Goal: Task Accomplishment & Management: Manage account settings

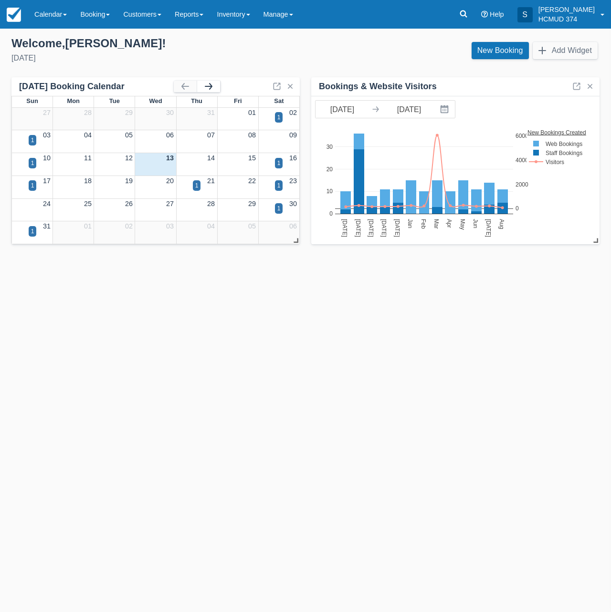
click at [211, 87] on button "button" at bounding box center [208, 86] width 23 height 11
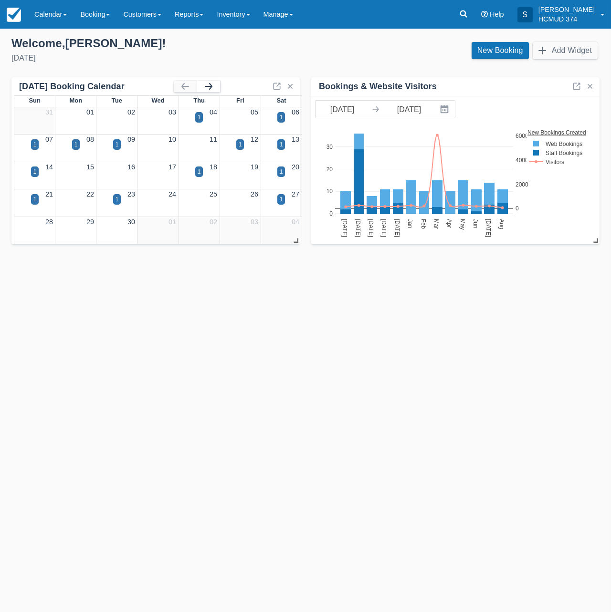
click at [211, 87] on button "button" at bounding box center [208, 86] width 23 height 11
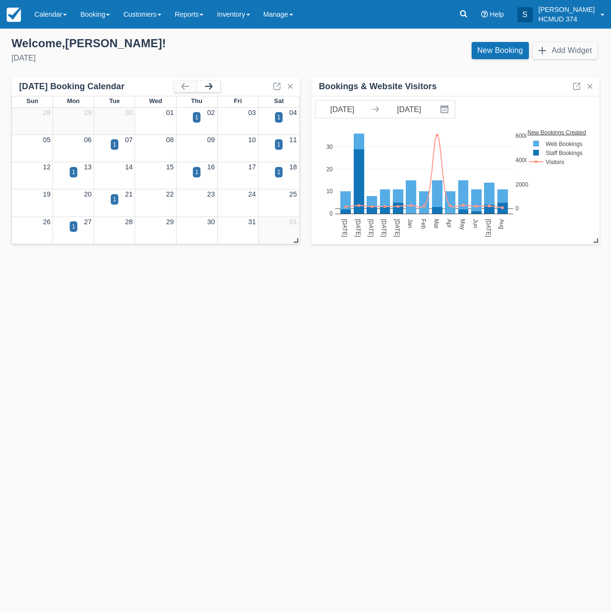
click at [209, 87] on button "button" at bounding box center [208, 86] width 23 height 11
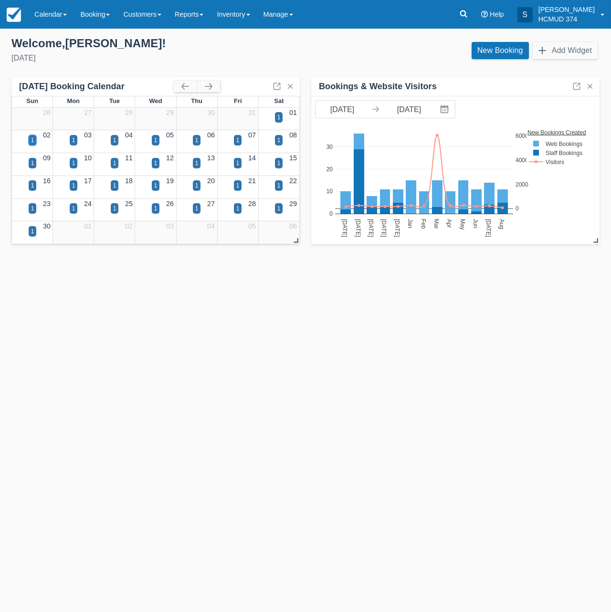
drag, startPoint x: 35, startPoint y: 141, endPoint x: 39, endPoint y: 145, distance: 6.1
click at [35, 141] on div "1" at bounding box center [33, 140] width 8 height 10
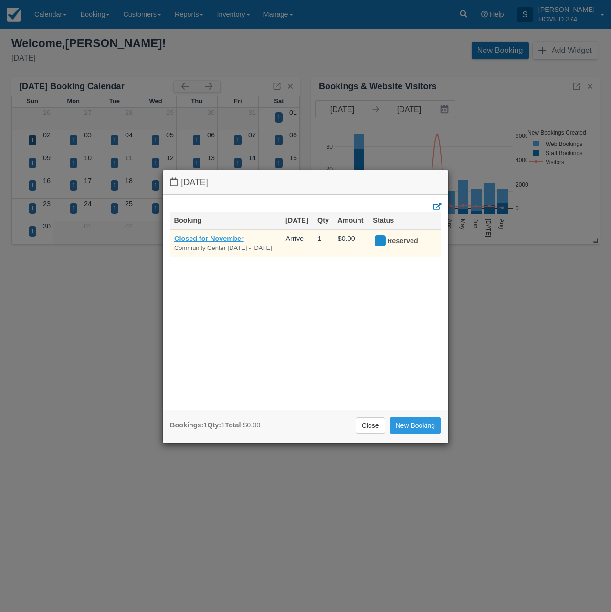
click at [231, 238] on link "Closed for November" at bounding box center [209, 239] width 70 height 8
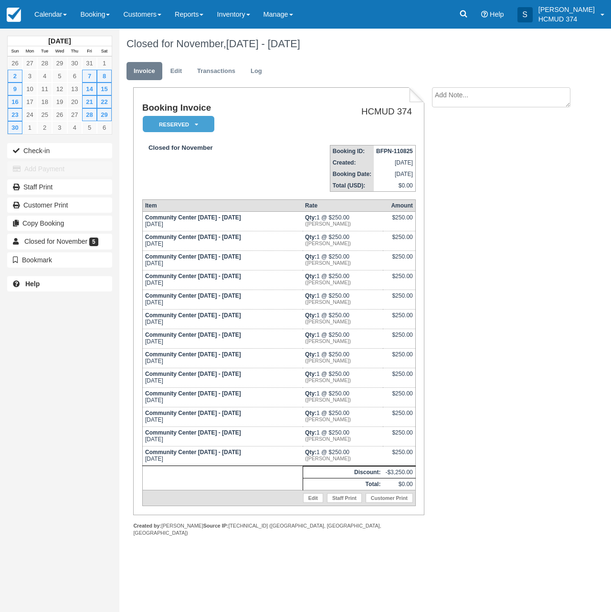
click at [180, 80] on ul "Invoice Edit Transactions Log" at bounding box center [348, 73] width 444 height 29
click at [181, 74] on link "Edit" at bounding box center [176, 71] width 26 height 19
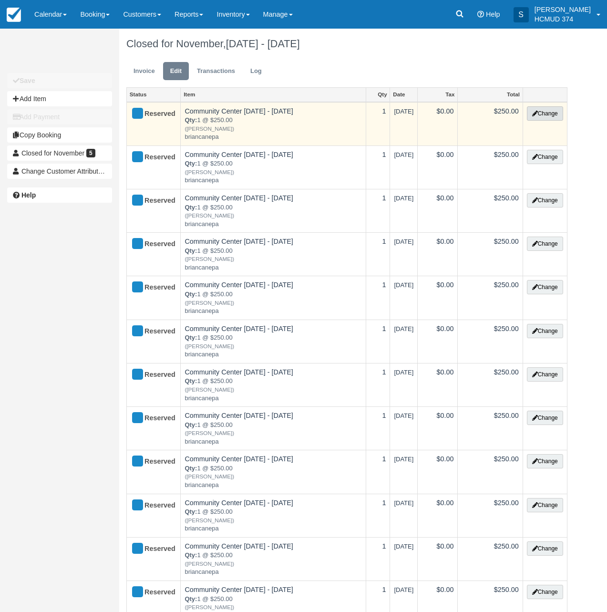
click at [537, 110] on button "Change" at bounding box center [545, 113] width 36 height 14
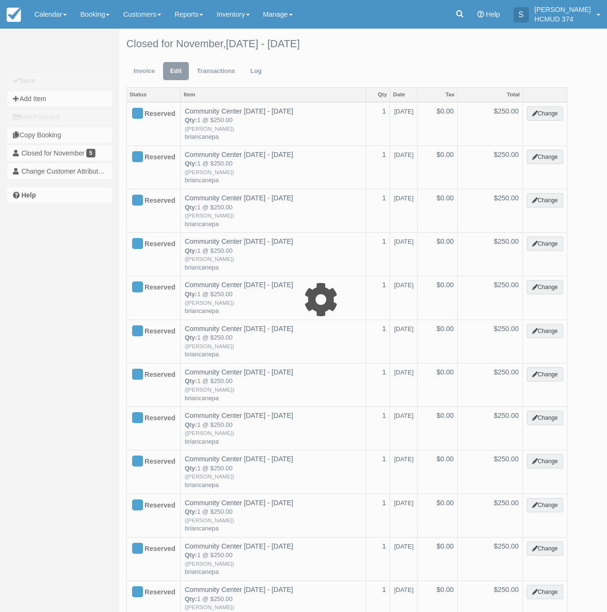
type input "250.00"
type input "briancanepa"
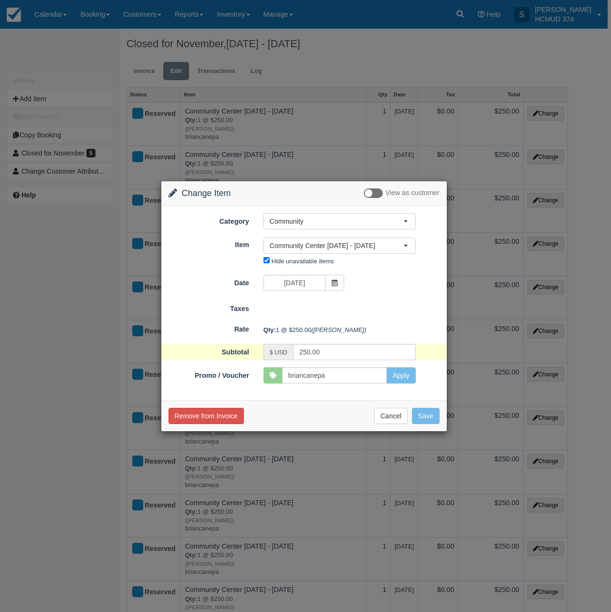
click at [219, 413] on button "Remove from Invoice" at bounding box center [205, 416] width 75 height 16
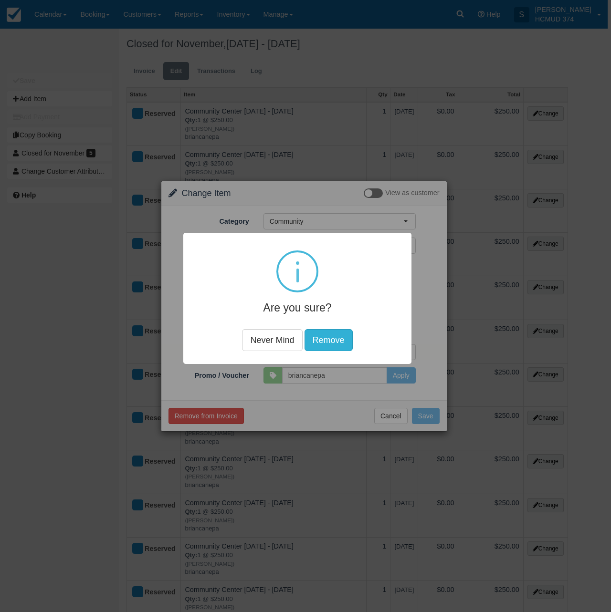
click at [326, 338] on button "Remove" at bounding box center [328, 340] width 48 height 22
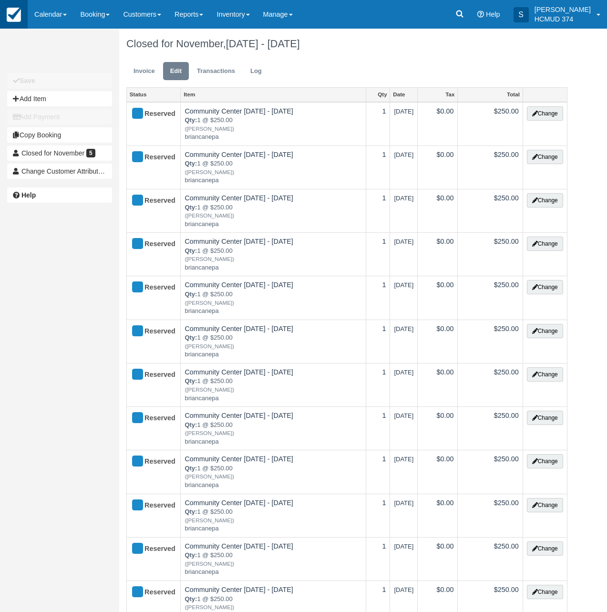
click at [18, 19] on img at bounding box center [14, 15] width 14 height 14
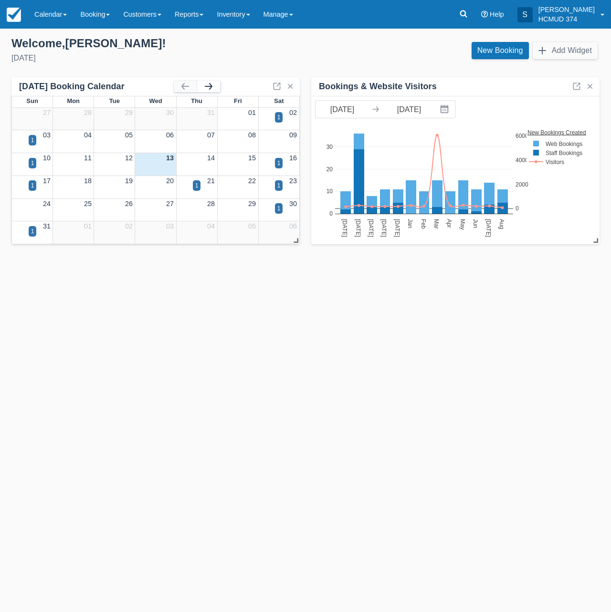
click at [211, 86] on button "button" at bounding box center [208, 86] width 23 height 11
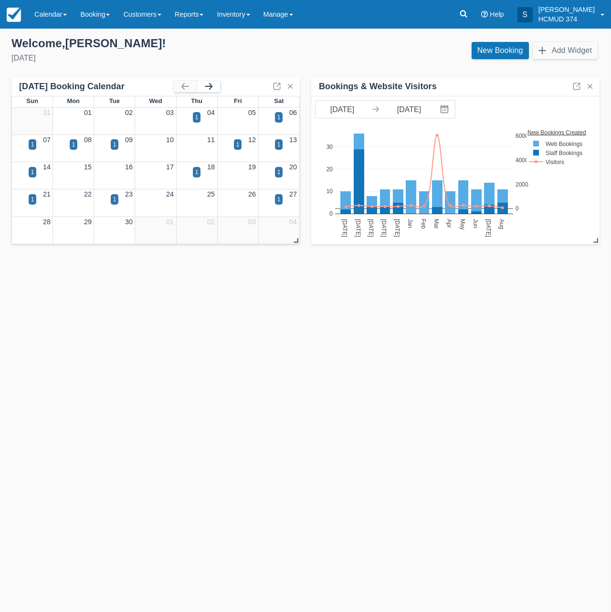
click at [210, 87] on button "button" at bounding box center [208, 86] width 23 height 11
drag, startPoint x: 73, startPoint y: 224, endPoint x: 78, endPoint y: 224, distance: 5.3
click at [73, 224] on div "1" at bounding box center [73, 226] width 3 height 9
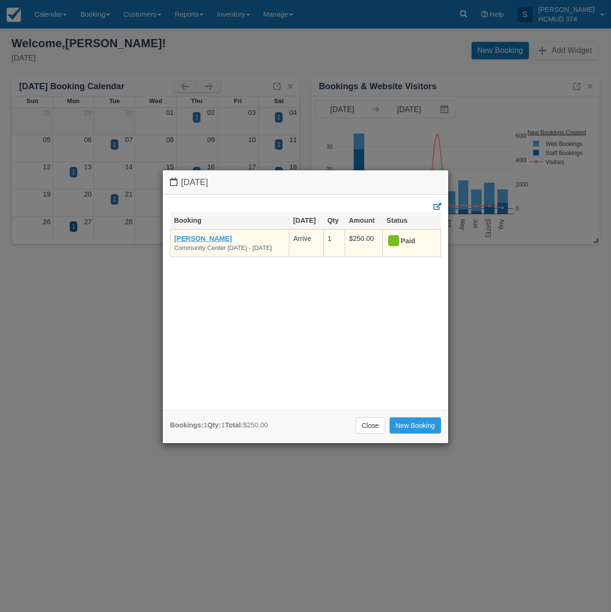
click at [198, 240] on link "[PERSON_NAME]" at bounding box center [203, 239] width 58 height 8
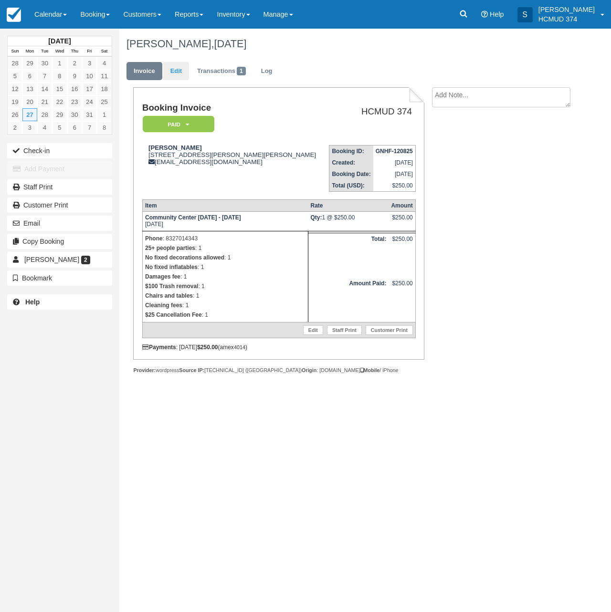
click at [184, 71] on link "Edit" at bounding box center [176, 71] width 26 height 19
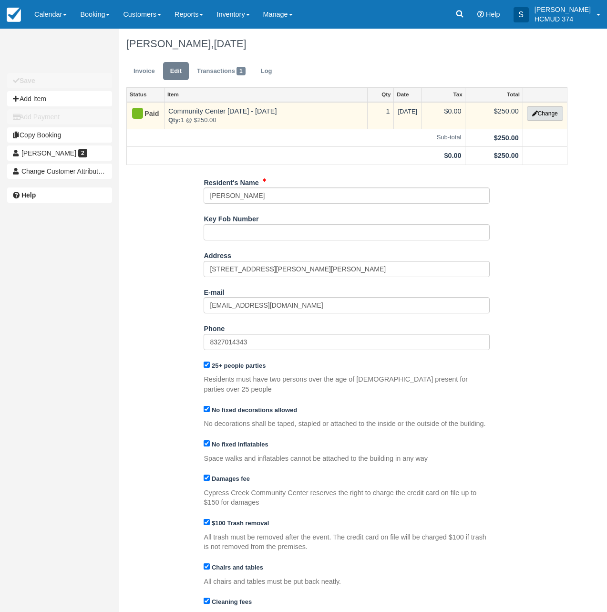
click at [554, 117] on button "Change" at bounding box center [545, 113] width 36 height 14
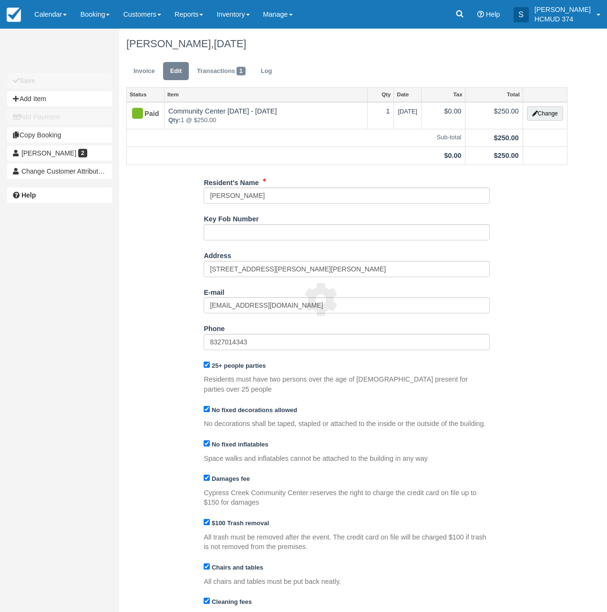
type input "250.00"
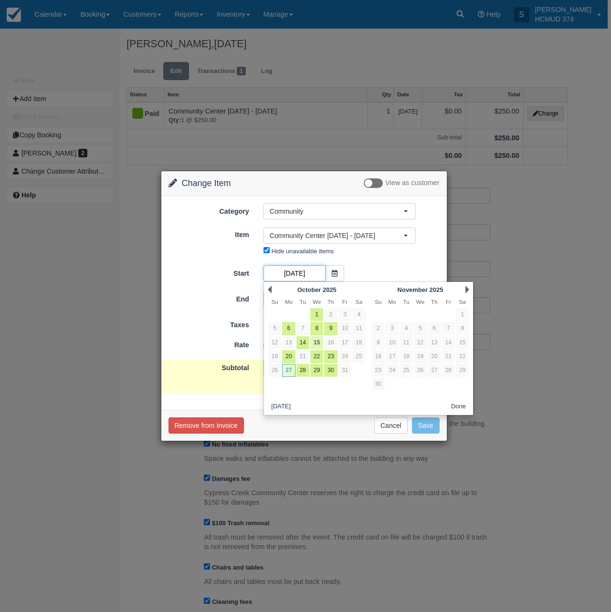
drag, startPoint x: 300, startPoint y: 275, endPoint x: 311, endPoint y: 348, distance: 73.9
click at [300, 275] on input "10/27/25" at bounding box center [294, 273] width 62 height 16
drag, startPoint x: 216, startPoint y: 344, endPoint x: 239, endPoint y: 346, distance: 23.5
click at [216, 344] on label "Rate" at bounding box center [208, 343] width 95 height 13
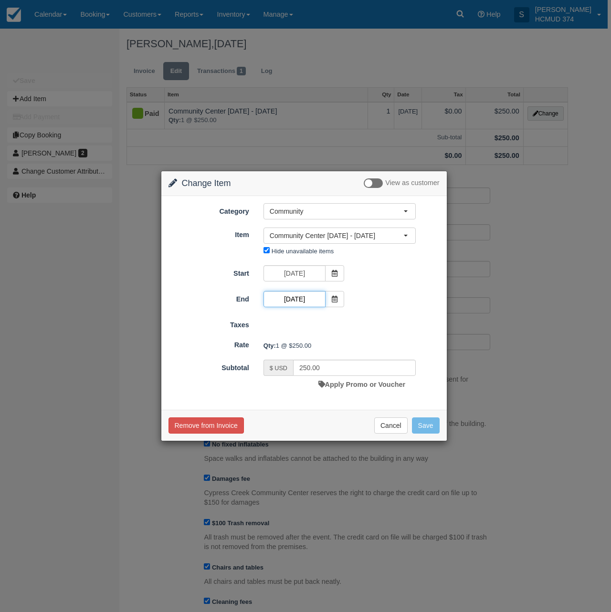
drag, startPoint x: 299, startPoint y: 303, endPoint x: 321, endPoint y: 320, distance: 27.6
click at [299, 304] on input "10/27/25" at bounding box center [294, 299] width 62 height 16
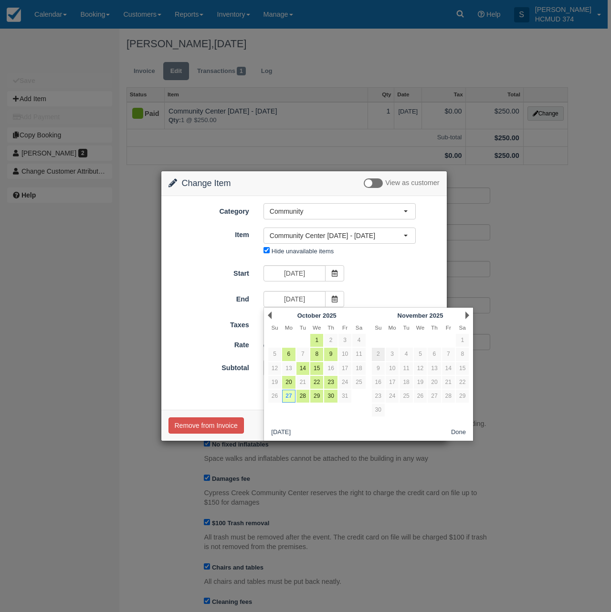
click at [376, 357] on link "2" at bounding box center [378, 354] width 13 height 13
type input "11/02/25"
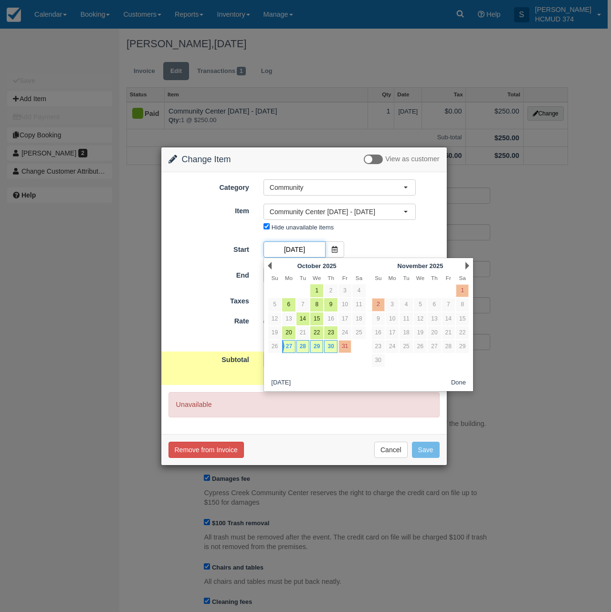
click at [307, 242] on input "10/27/25" at bounding box center [294, 249] width 62 height 16
click at [376, 303] on link "2" at bounding box center [378, 304] width 13 height 13
type input "11/02/25"
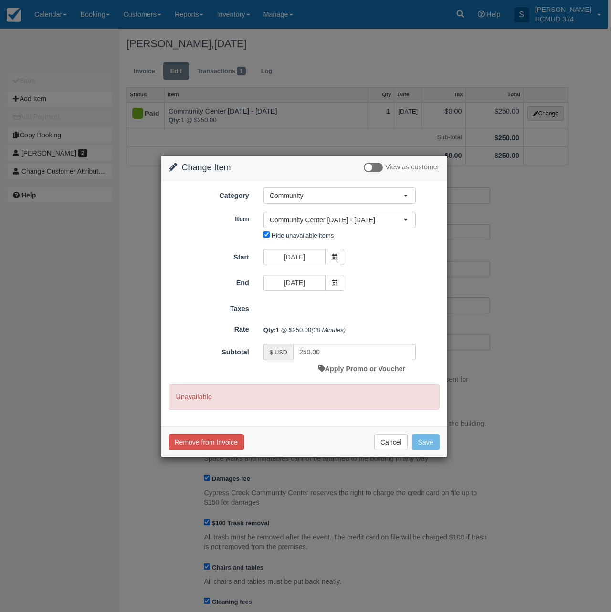
drag, startPoint x: 311, startPoint y: 219, endPoint x: 310, endPoint y: 229, distance: 11.0
click at [311, 219] on span "Community Center Monday - Thursday" at bounding box center [337, 220] width 134 height 10
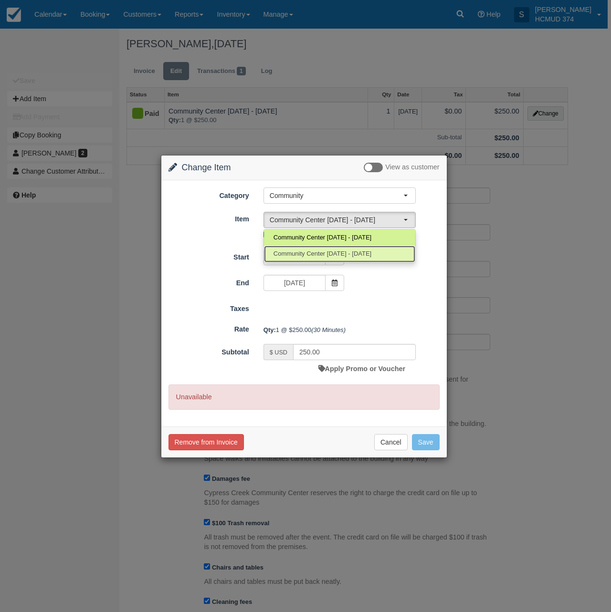
click at [310, 251] on span "Community Center Monday - Thursday" at bounding box center [322, 254] width 98 height 9
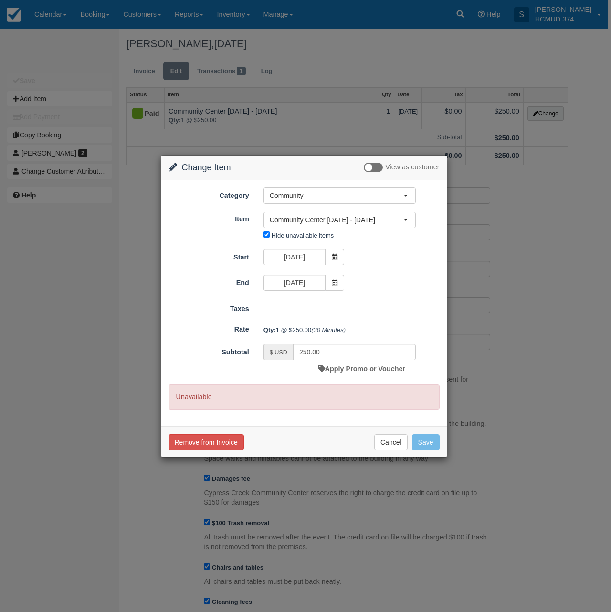
drag, startPoint x: 322, startPoint y: 218, endPoint x: 323, endPoint y: 230, distance: 12.4
click at [322, 218] on span "Community Center Monday - Thursday" at bounding box center [337, 220] width 134 height 10
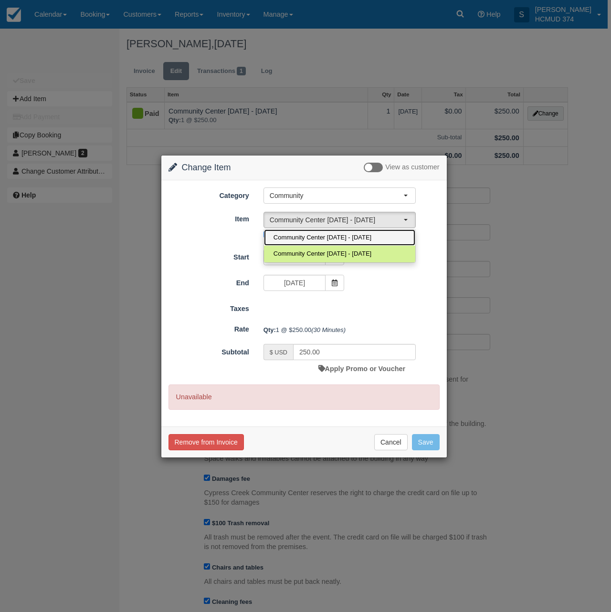
drag, startPoint x: 322, startPoint y: 238, endPoint x: 316, endPoint y: 242, distance: 6.9
click at [322, 238] on span "Community Center [DATE] - [DATE]" at bounding box center [322, 237] width 98 height 9
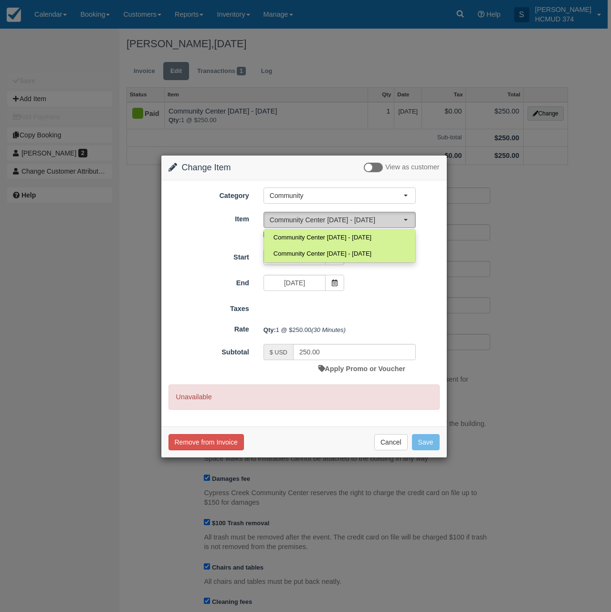
select select "2"
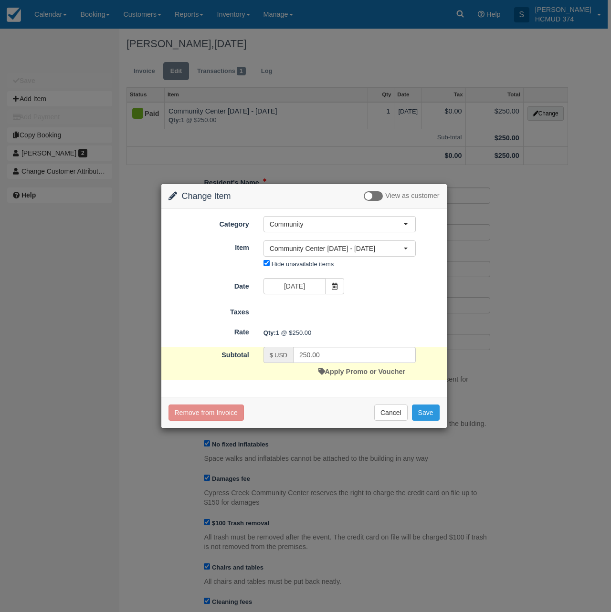
click at [341, 371] on link "Apply Promo or Voucher" at bounding box center [361, 372] width 87 height 8
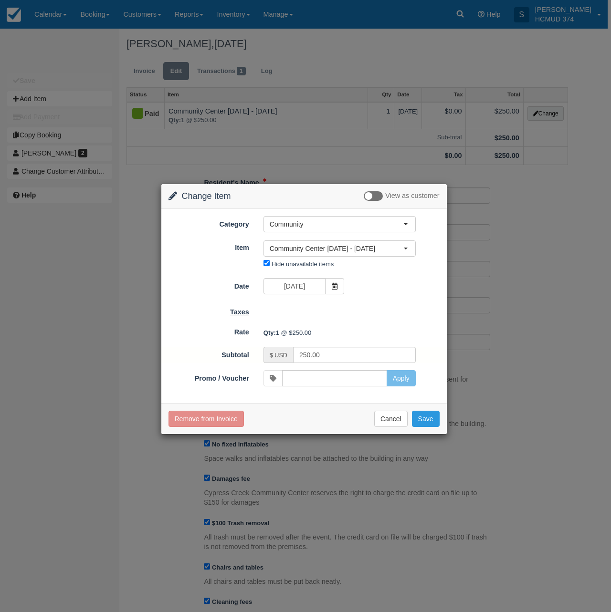
click at [197, 311] on label "Taxes" at bounding box center [208, 310] width 95 height 13
click at [424, 421] on button "Save" at bounding box center [426, 419] width 28 height 16
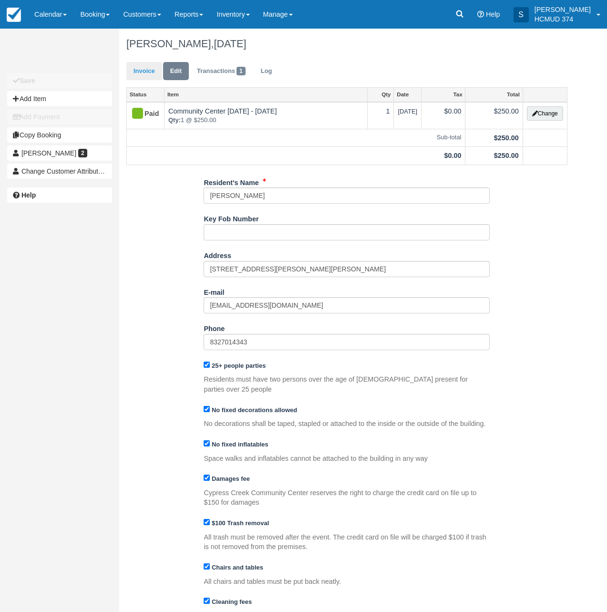
click at [147, 72] on link "Invoice" at bounding box center [144, 71] width 36 height 19
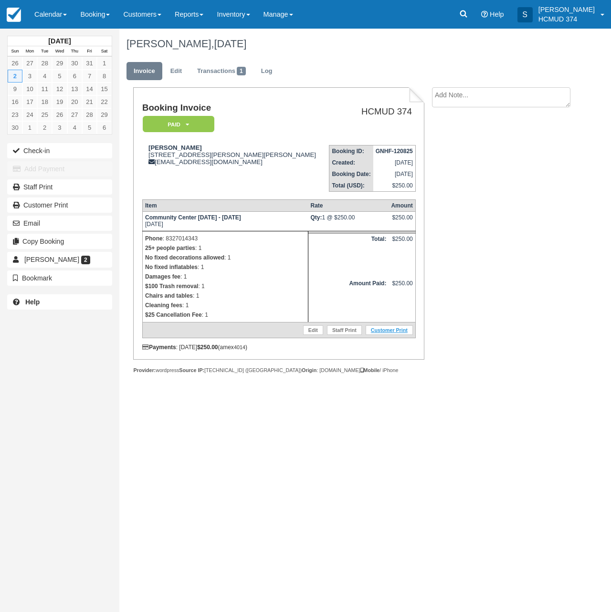
click at [396, 335] on link "Customer Print" at bounding box center [388, 330] width 47 height 10
